Goal: Task Accomplishment & Management: Use online tool/utility

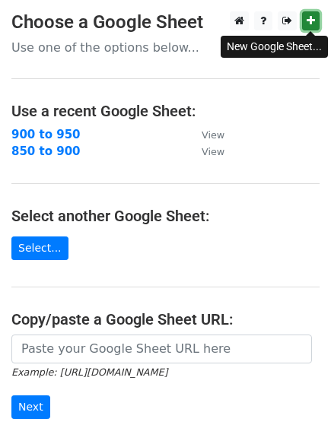
click at [318, 23] on link at bounding box center [310, 20] width 17 height 19
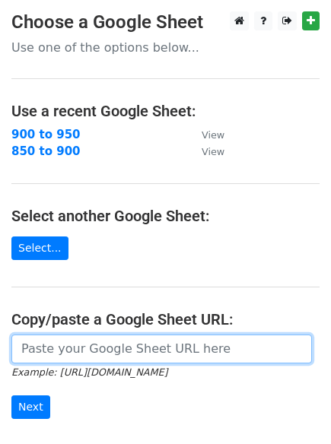
click at [36, 338] on input "url" at bounding box center [161, 349] width 300 height 29
paste input "https://docs.google.com/spreadsheets/d/1oRLagP4hvzvCcuEBra_dqTk6V9CVUpUS1-q98zD…"
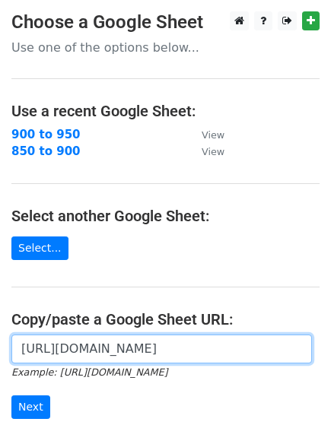
scroll to position [0, 335]
type input "https://docs.google.com/spreadsheets/d/1oRLagP4hvzvCcuEBra_dqTk6V9CVUpUS1-q98zD…"
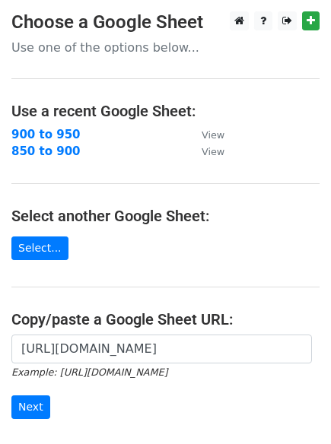
scroll to position [0, 0]
click at [21, 412] on input "Next" at bounding box center [30, 407] width 39 height 24
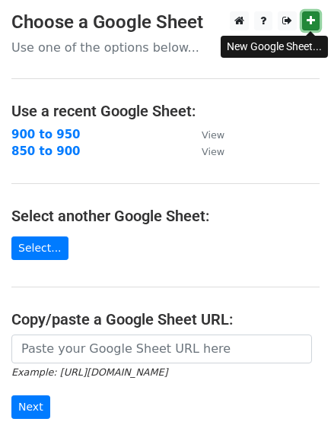
click at [305, 27] on link at bounding box center [310, 20] width 17 height 19
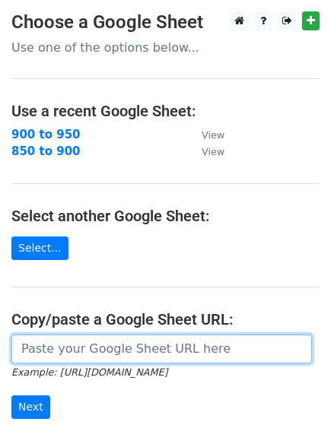
click at [66, 349] on input "url" at bounding box center [161, 349] width 300 height 29
paste input "https://docs.google.com/spreadsheets/d/1UqprYCUoItGqdJX-Bl3dQZj7gVa3j2m_93tDOVz…"
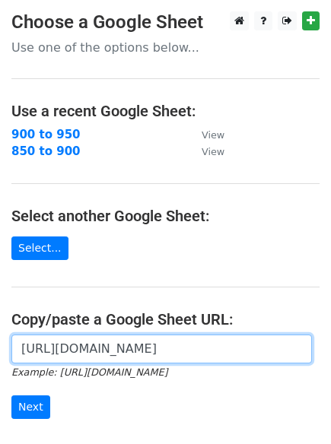
scroll to position [0, 327]
type input "https://docs.google.com/spreadsheets/d/1UqprYCUoItGqdJX-Bl3dQZj7gVa3j2m_93tDOVz…"
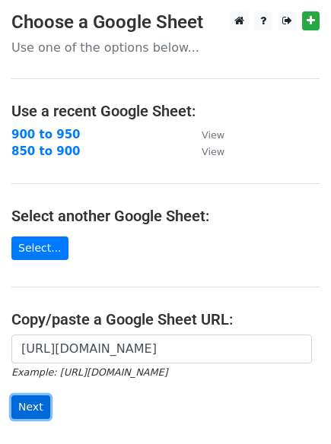
scroll to position [0, 0]
click at [24, 402] on input "Next" at bounding box center [30, 407] width 39 height 24
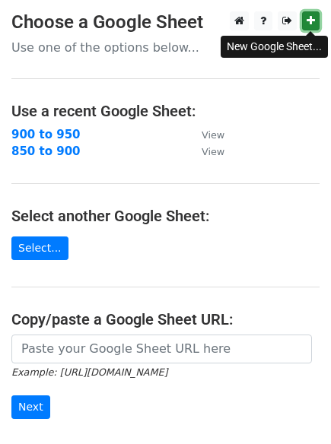
click at [310, 26] on icon at bounding box center [311, 20] width 8 height 11
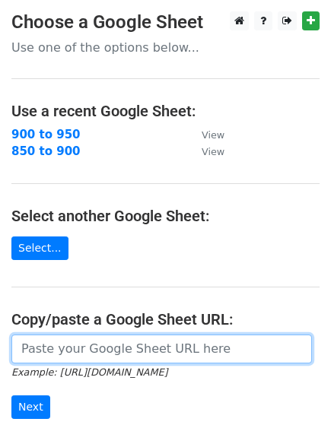
paste input "https://docs.google.com/spreadsheets/d/1nElgY6jjQlu6SkN8xok9LSA2tqXdT7YuR8mwRmI…"
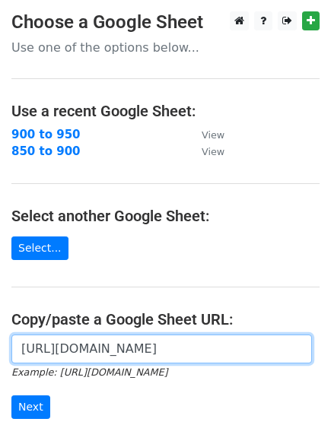
scroll to position [0, 326]
type input "https://docs.google.com/spreadsheets/d/1nElgY6jjQlu6SkN8xok9LSA2tqXdT7YuR8mwRmI…"
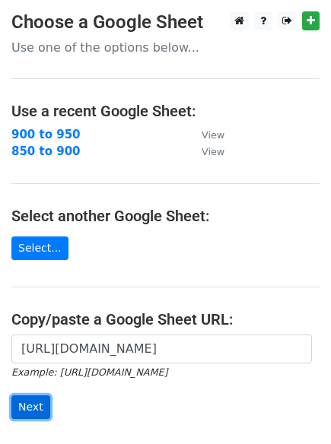
click at [35, 406] on input "Next" at bounding box center [30, 407] width 39 height 24
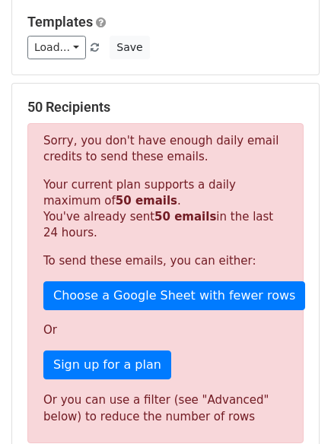
scroll to position [355, 0]
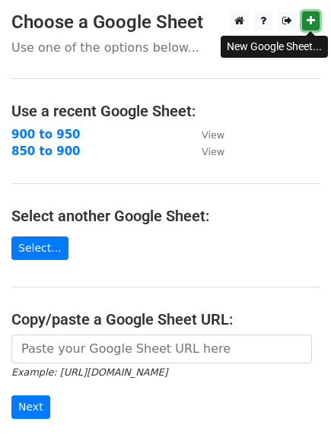
click at [306, 23] on link at bounding box center [310, 20] width 17 height 19
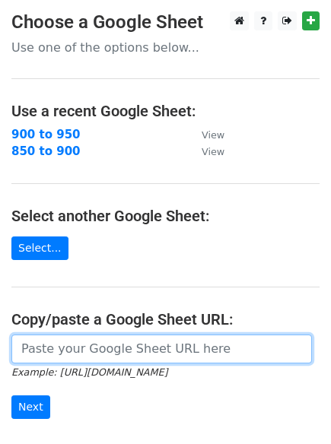
paste input "https://docs.google.com/spreadsheets/d/1CcTaYAMLM3c4gOH58EIoTympcsnQTrizrizjXMl…"
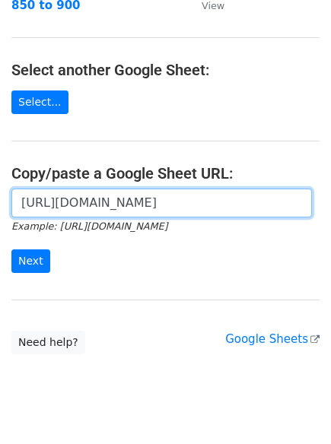
scroll to position [177, 0]
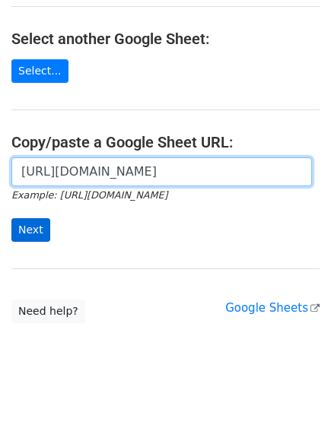
type input "https://docs.google.com/spreadsheets/d/1CcTaYAMLM3c4gOH58EIoTympcsnQTrizrizjXMl…"
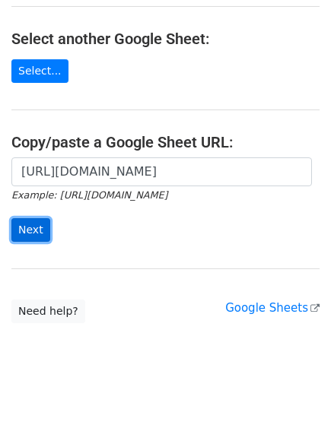
scroll to position [0, 0]
click at [21, 228] on input "Next" at bounding box center [30, 230] width 39 height 24
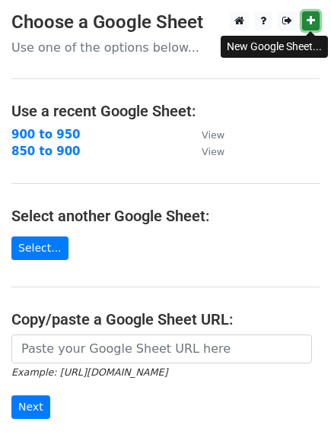
click at [313, 22] on icon at bounding box center [311, 20] width 8 height 11
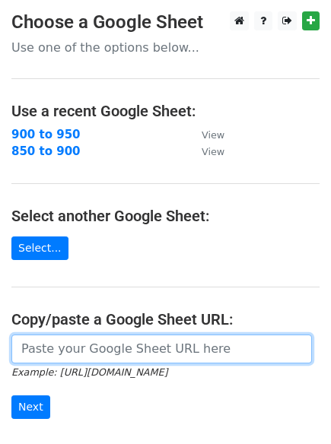
click at [64, 358] on input "url" at bounding box center [161, 349] width 300 height 29
paste input "https://docs.google.com/spreadsheets/d/1NizJin2toSzhz-td31A1EruMx9MR2e-323yCMSF…"
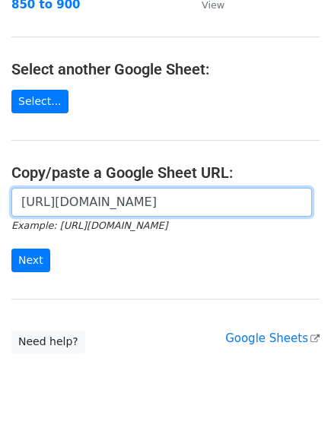
scroll to position [177, 0]
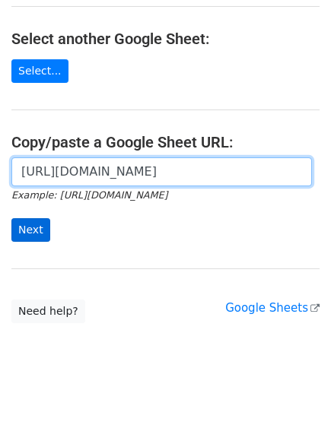
type input "https://docs.google.com/spreadsheets/d/1NizJin2toSzhz-td31A1EruMx9MR2e-323yCMSF…"
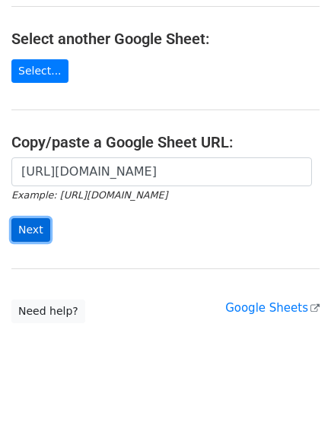
scroll to position [0, 0]
click at [33, 237] on input "Next" at bounding box center [30, 230] width 39 height 24
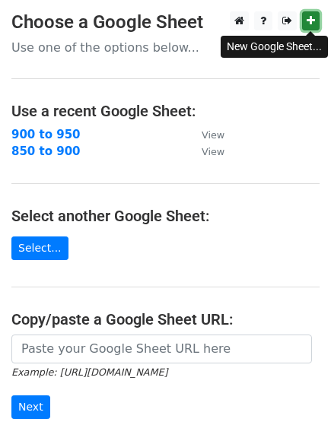
click at [310, 23] on icon at bounding box center [311, 20] width 8 height 11
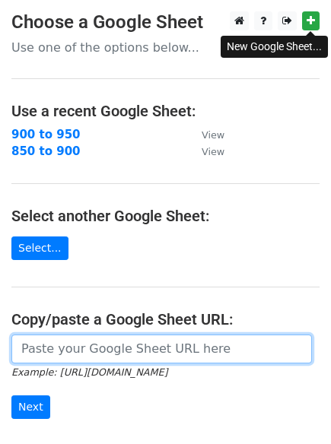
click at [53, 350] on input "url" at bounding box center [161, 349] width 300 height 29
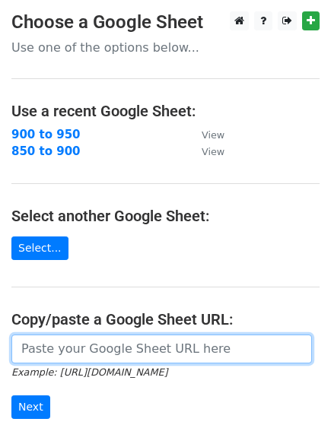
paste input "https://docs.google.com/spreadsheets/d/1K6kmu-YqNEALn4L60iamz_t7v2i-qaqhgHCwjSI…"
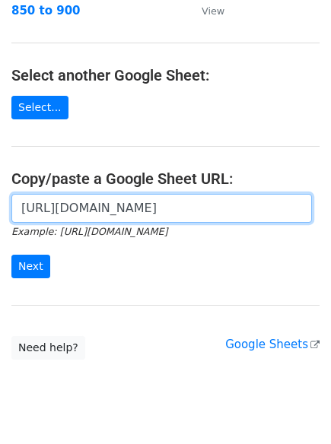
scroll to position [178, 0]
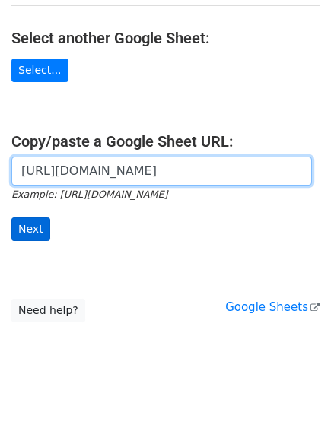
type input "https://docs.google.com/spreadsheets/d/1K6kmu-YqNEALn4L60iamz_t7v2i-qaqhgHCwjSI…"
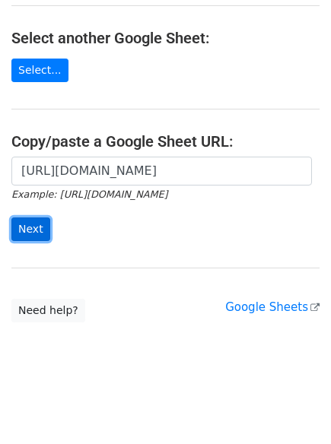
click at [13, 225] on input "Next" at bounding box center [30, 230] width 39 height 24
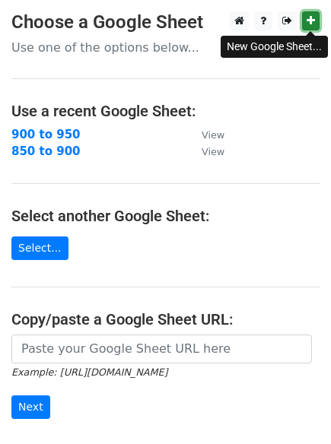
click at [306, 25] on link at bounding box center [310, 20] width 17 height 19
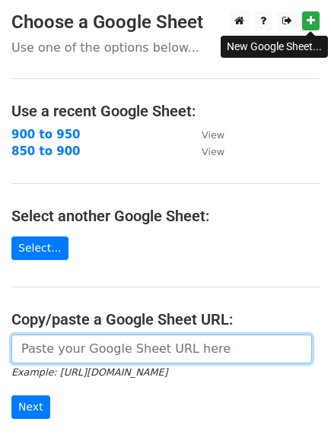
click at [59, 347] on input "url" at bounding box center [161, 349] width 300 height 29
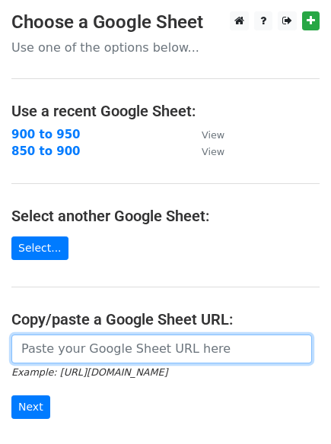
paste input "https://docs.google.com/spreadsheets/d/1uy6mNrjUG-5L9GFTYfyp3FyNZ4cGTX7gKl4HfBD…"
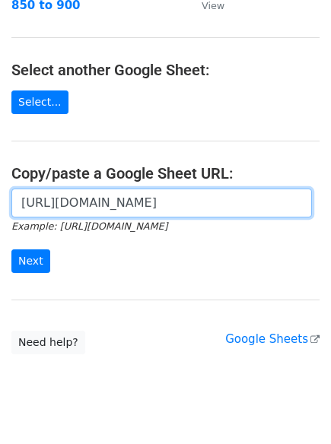
scroll to position [177, 0]
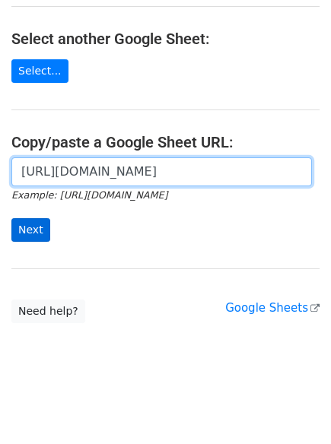
type input "https://docs.google.com/spreadsheets/d/1uy6mNrjUG-5L9GFTYfyp3FyNZ4cGTX7gKl4HfBD…"
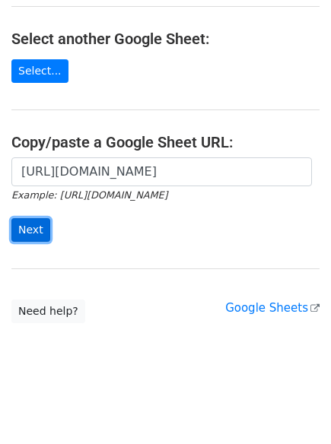
scroll to position [0, 0]
click at [26, 233] on input "Next" at bounding box center [30, 230] width 39 height 24
